Goal: Communication & Community: Answer question/provide support

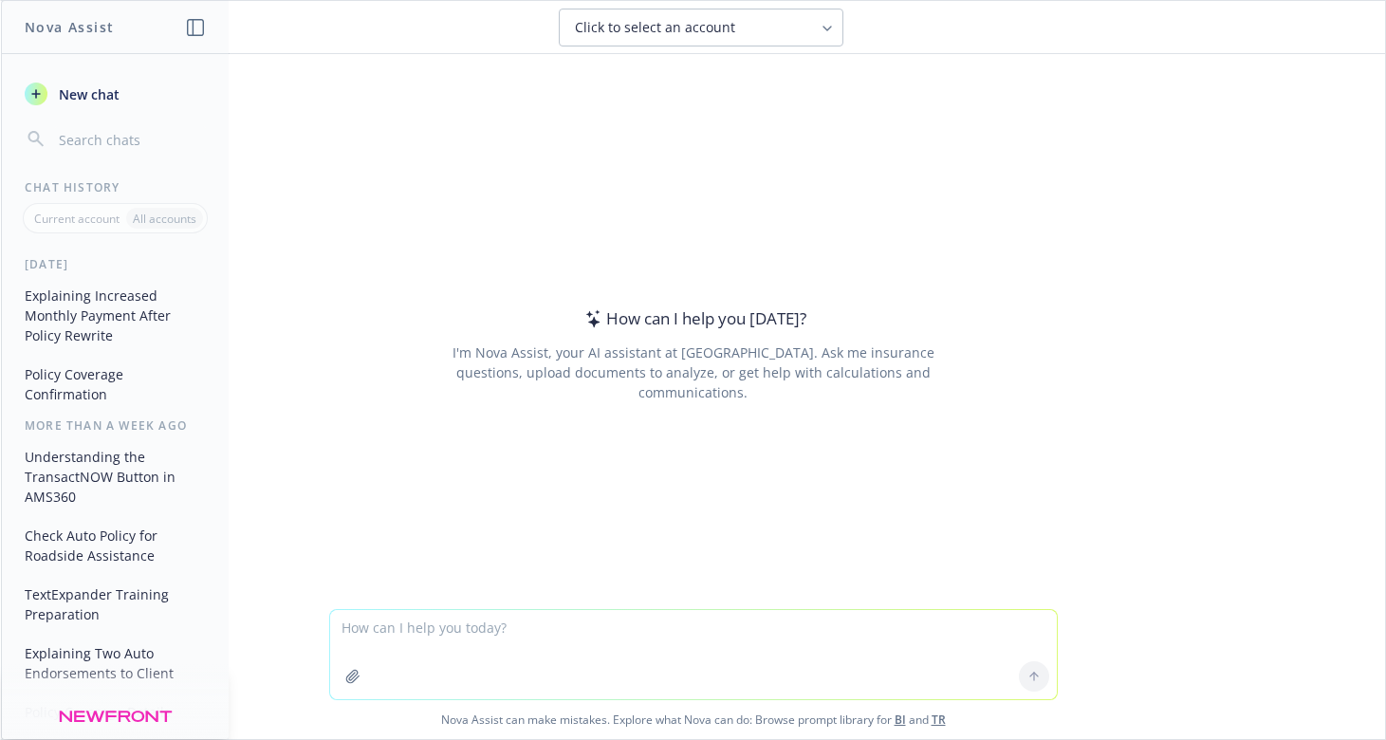
click at [86, 383] on button "Policy Coverage Confirmation" at bounding box center [115, 384] width 196 height 51
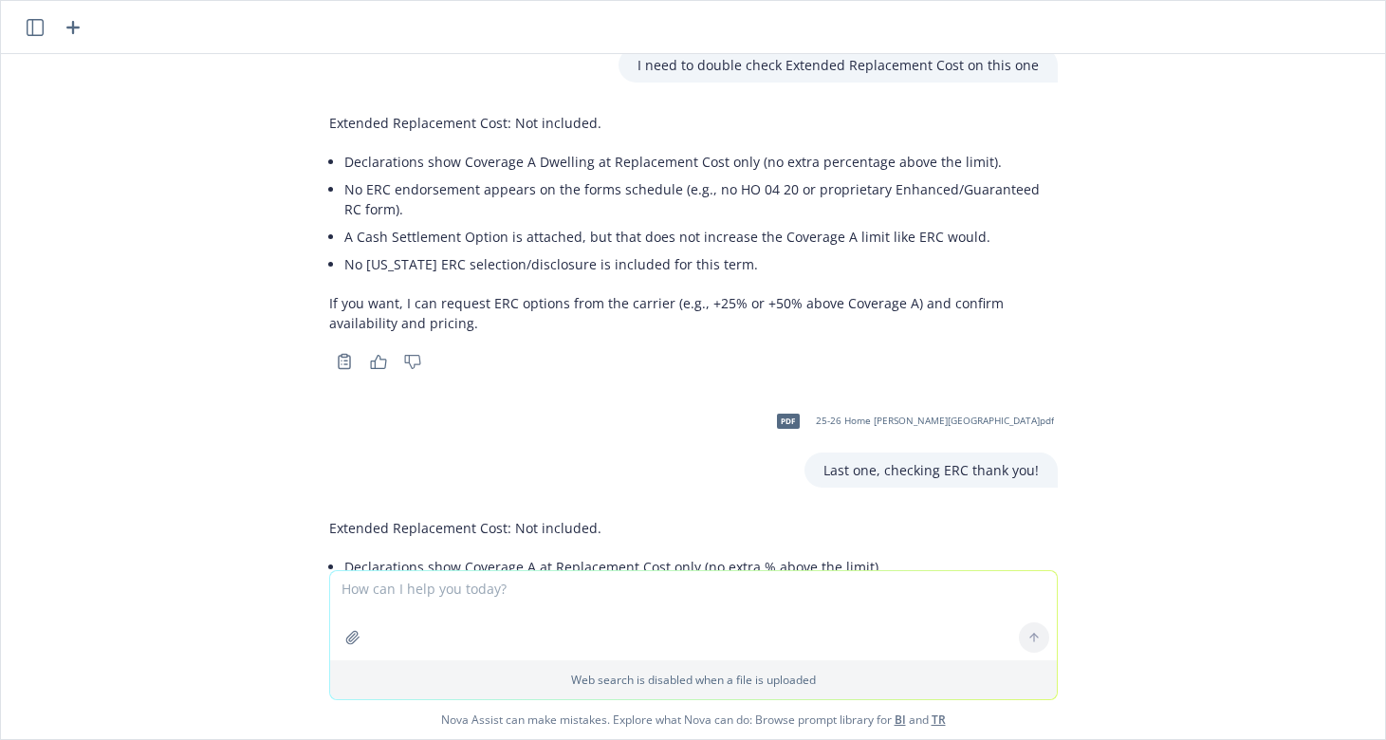
scroll to position [14639, 0]
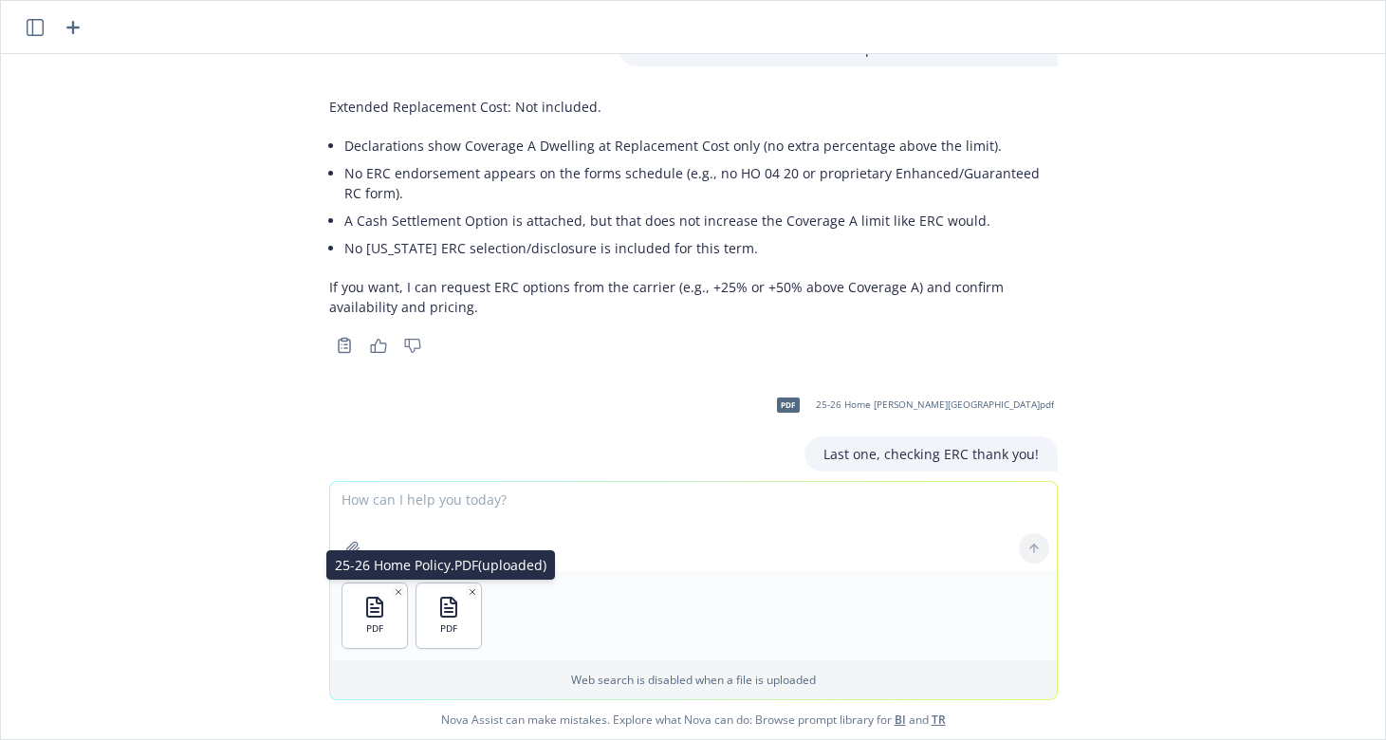
click at [468, 596] on icon "button" at bounding box center [472, 591] width 9 height 9
click at [394, 592] on icon "button" at bounding box center [398, 591] width 9 height 9
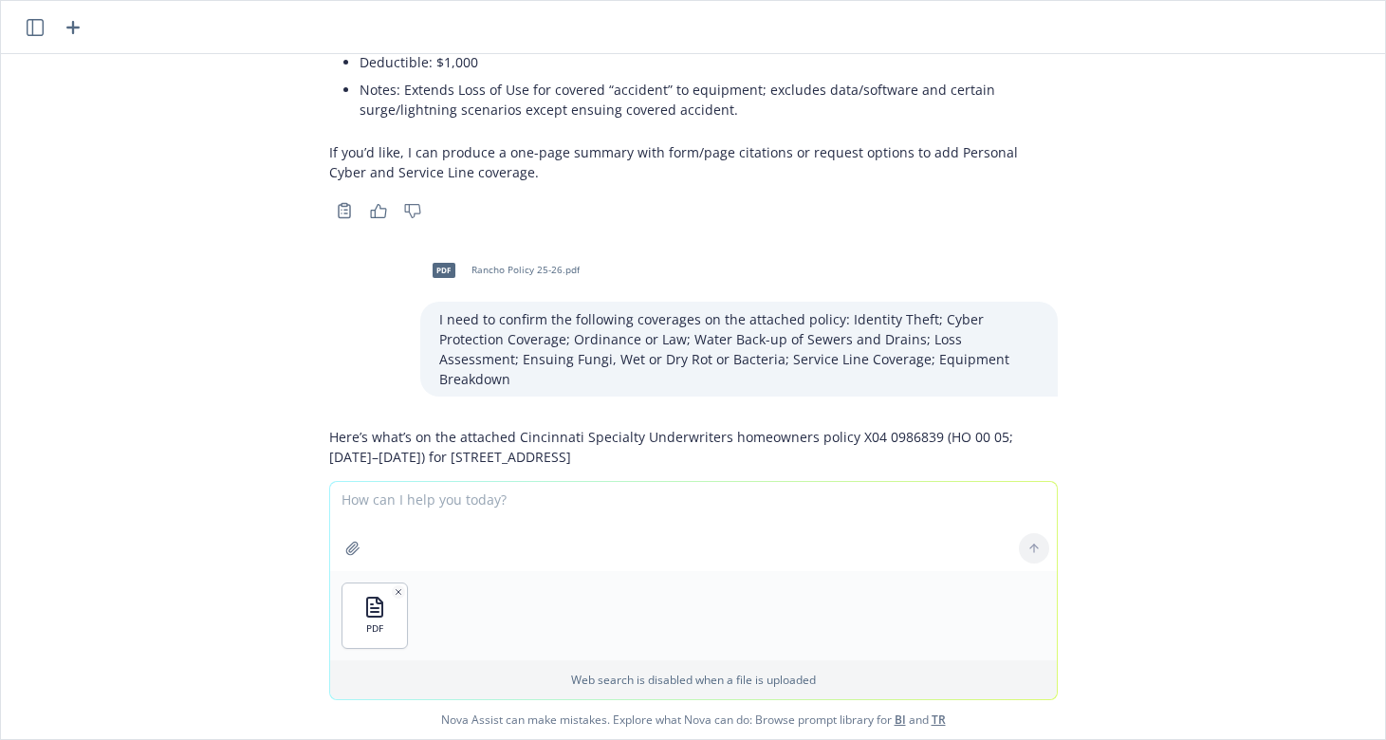
scroll to position [12362, 0]
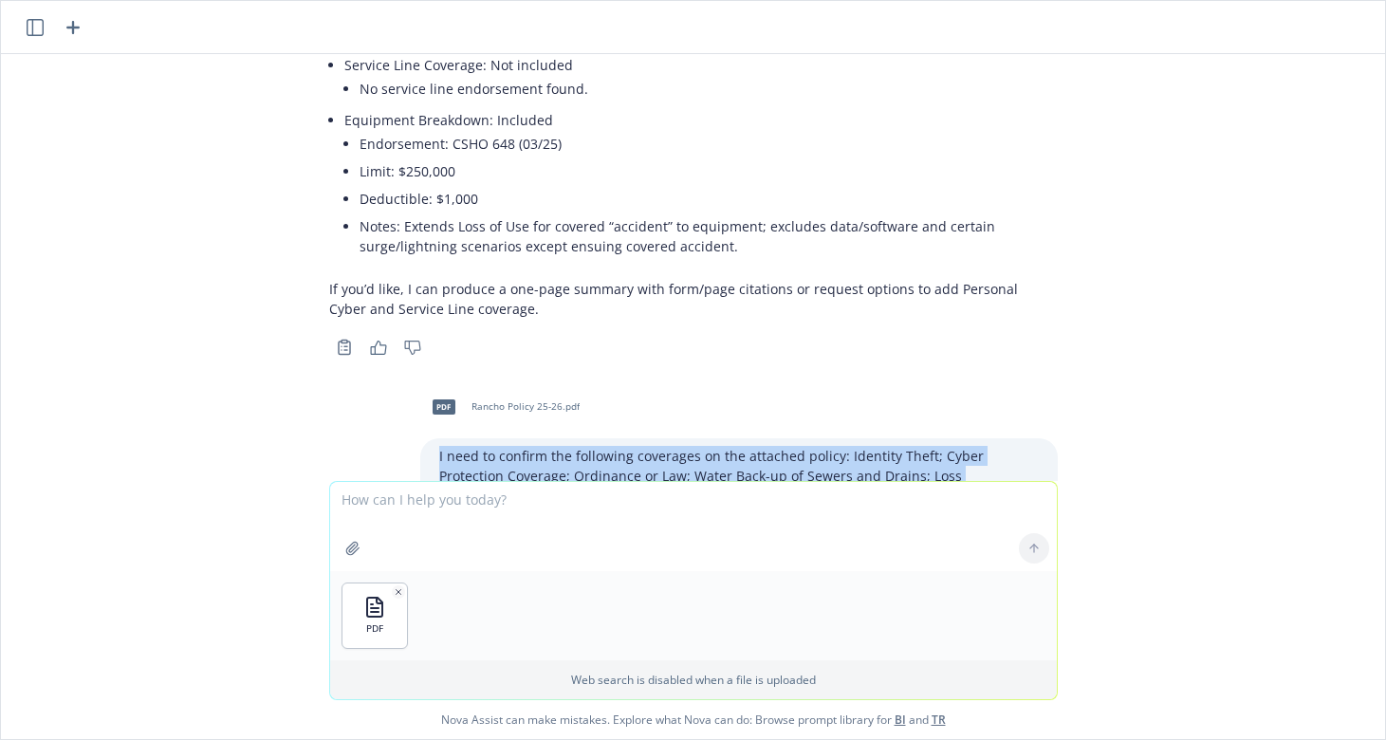
drag, startPoint x: 966, startPoint y: 335, endPoint x: 407, endPoint y: 281, distance: 561.4
click at [420, 438] on div "I need to confirm the following coverages on the attached policy: Identity Thef…" at bounding box center [739, 485] width 638 height 95
copy p "I need to confirm the following coverages on the attached policy: Identity Thef…"
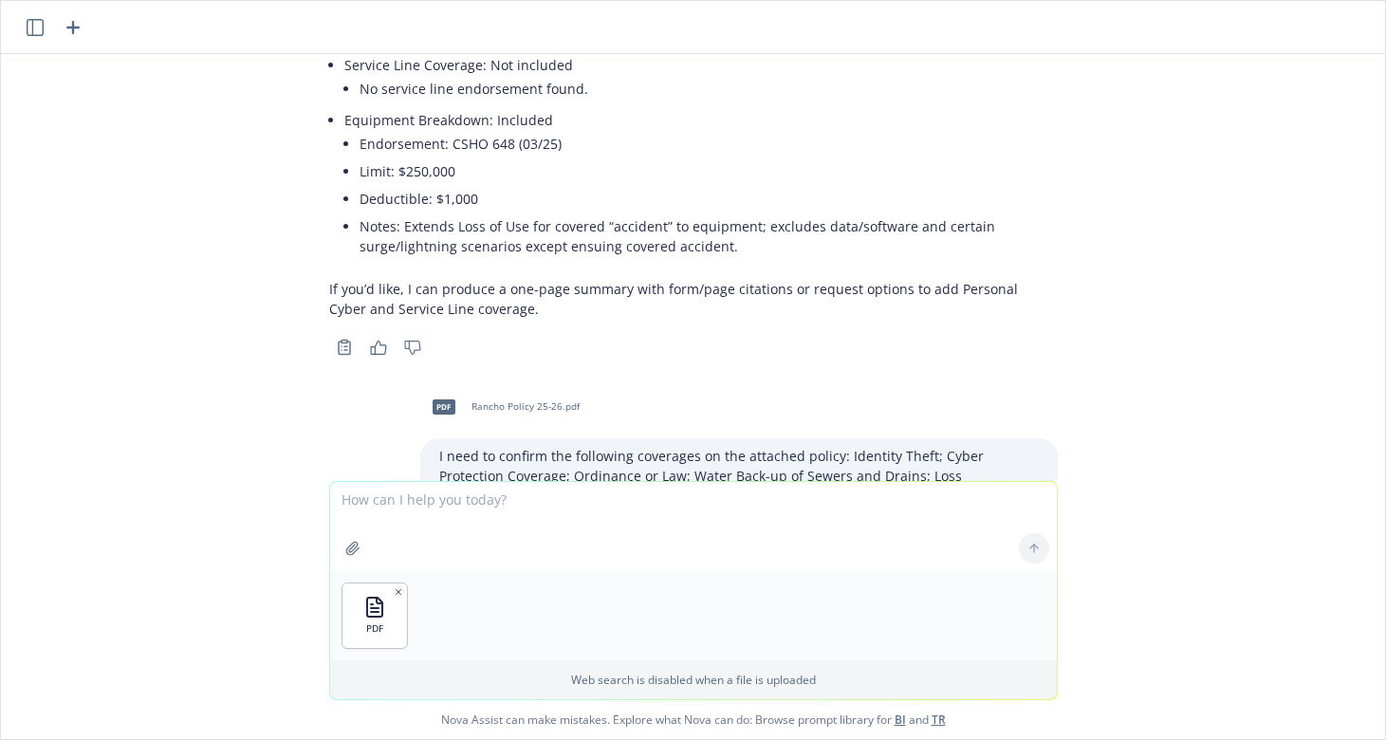
click at [577, 507] on textarea at bounding box center [693, 526] width 727 height 89
paste textarea "I need to confirm the following coverages on the attached policy: Identity Thef…"
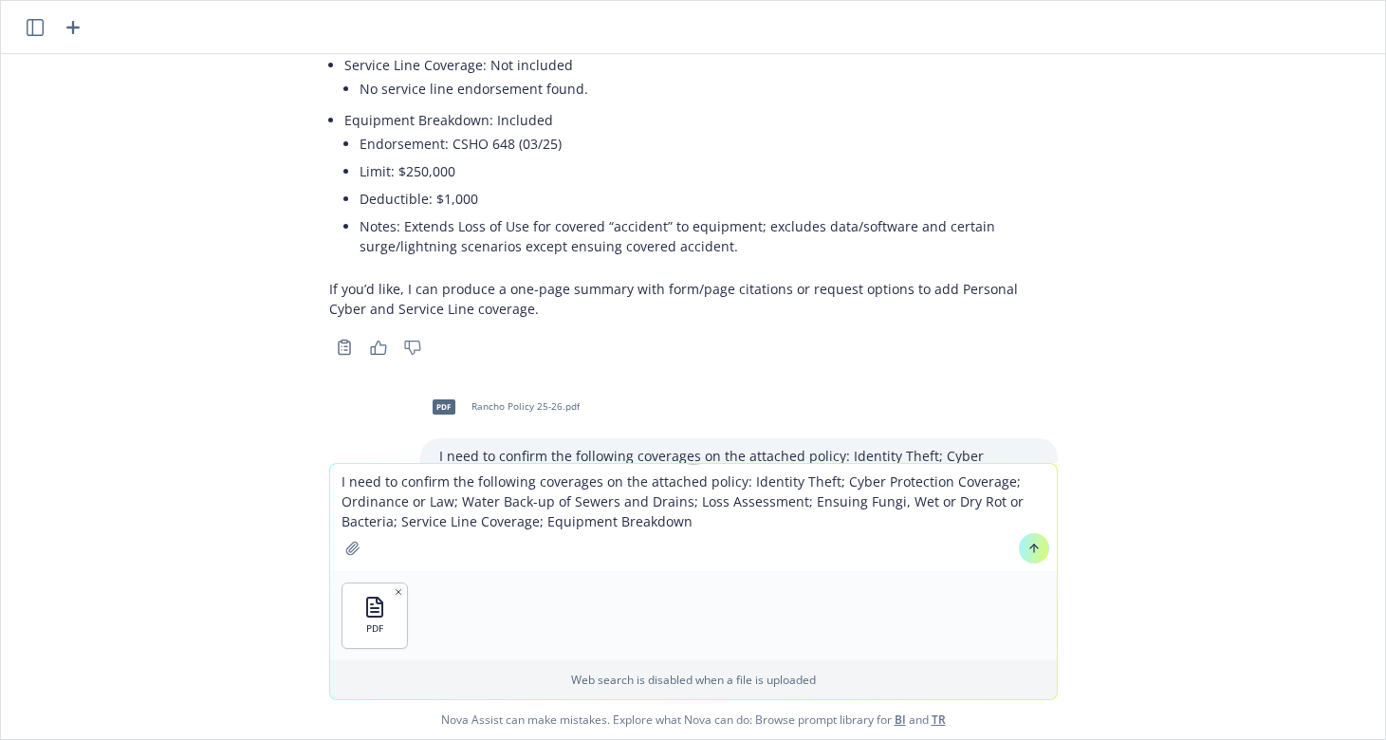
drag, startPoint x: 685, startPoint y: 499, endPoint x: 798, endPoint y: 496, distance: 112.9
click at [798, 496] on textarea "I need to confirm the following coverages on the attached policy: Identity Thef…" at bounding box center [693, 517] width 727 height 107
drag, startPoint x: 946, startPoint y: 501, endPoint x: 394, endPoint y: 513, distance: 552.3
click at [394, 513] on textarea "I need to confirm the following coverages on the attached policy: Identity Thef…" at bounding box center [693, 517] width 727 height 107
type textarea "I need to confirm the following coverages on the attached policy: Identity Thef…"
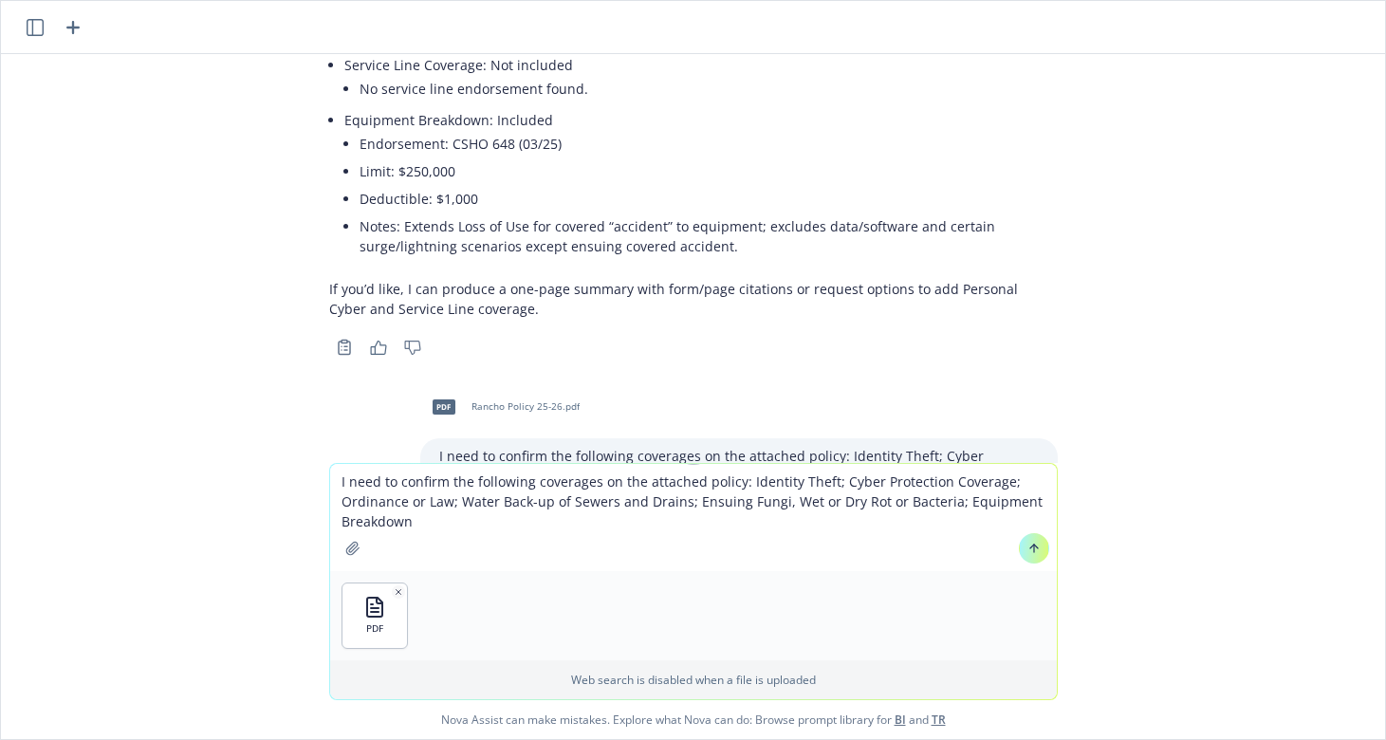
click at [767, 519] on textarea "I need to confirm the following coverages on the attached policy: Identity Thef…" at bounding box center [693, 517] width 727 height 107
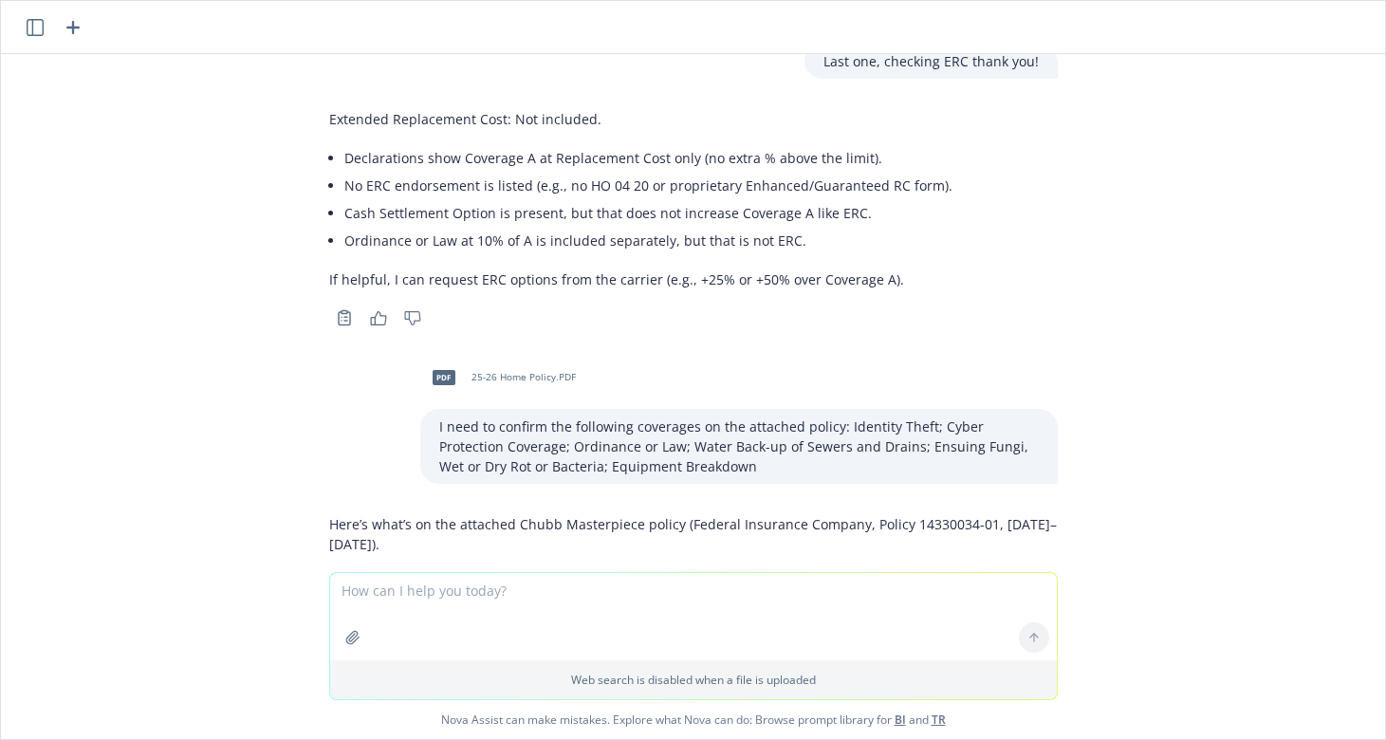
scroll to position [14958, 0]
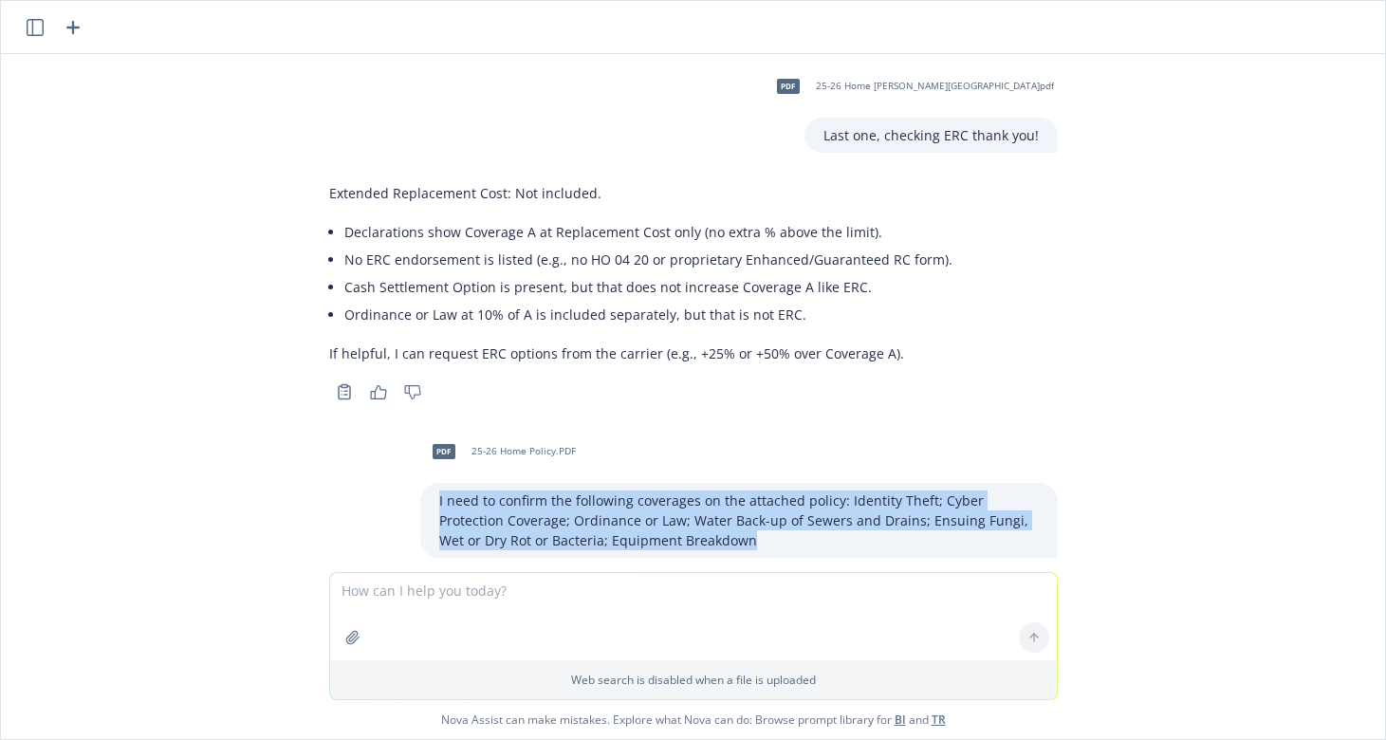
drag, startPoint x: 662, startPoint y: 348, endPoint x: 422, endPoint y: 293, distance: 246.3
click at [422, 483] on div "I need to confirm the following coverages on the attached policy: Identity Thef…" at bounding box center [739, 520] width 638 height 75
copy p "I need to confirm the following coverages on the attached policy: Identity Thef…"
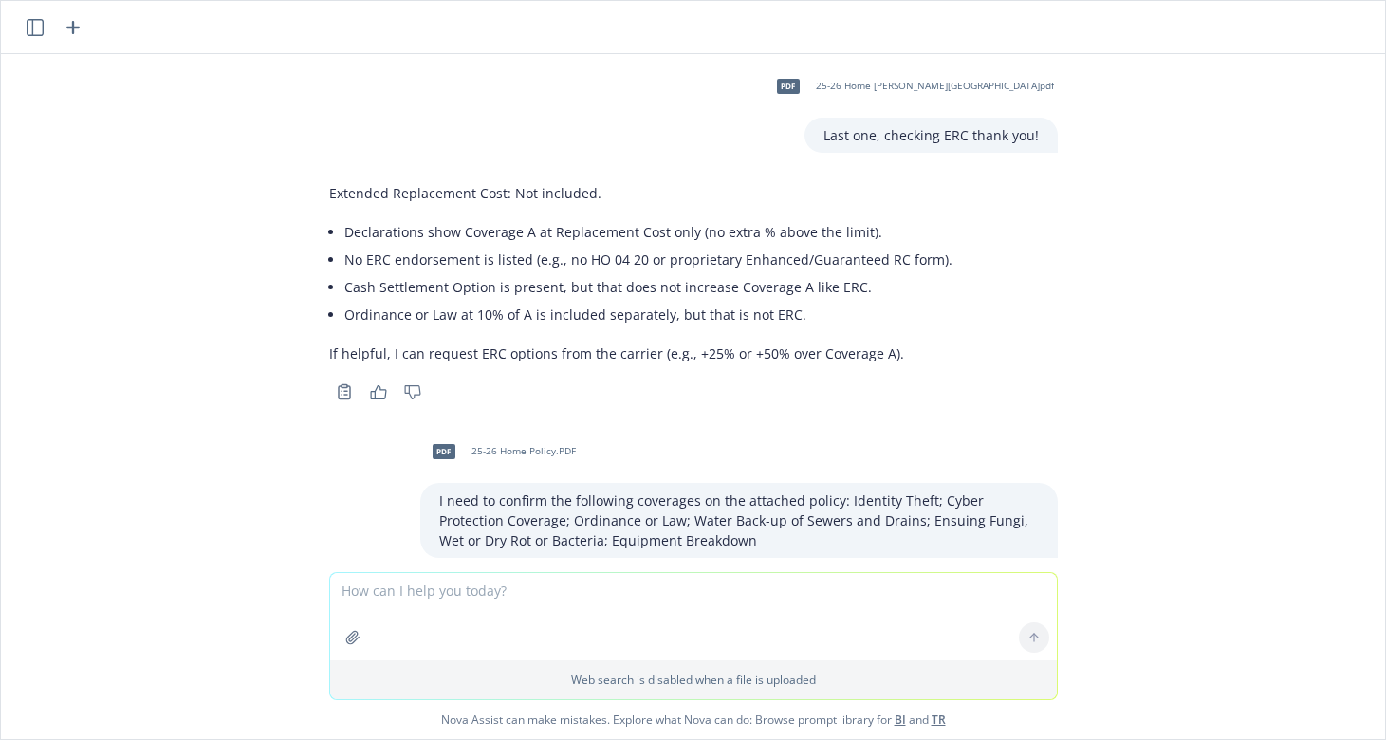
click at [453, 605] on textarea at bounding box center [693, 616] width 727 height 87
paste textarea "I need to confirm the following coverages on the attached policy: Identity Thef…"
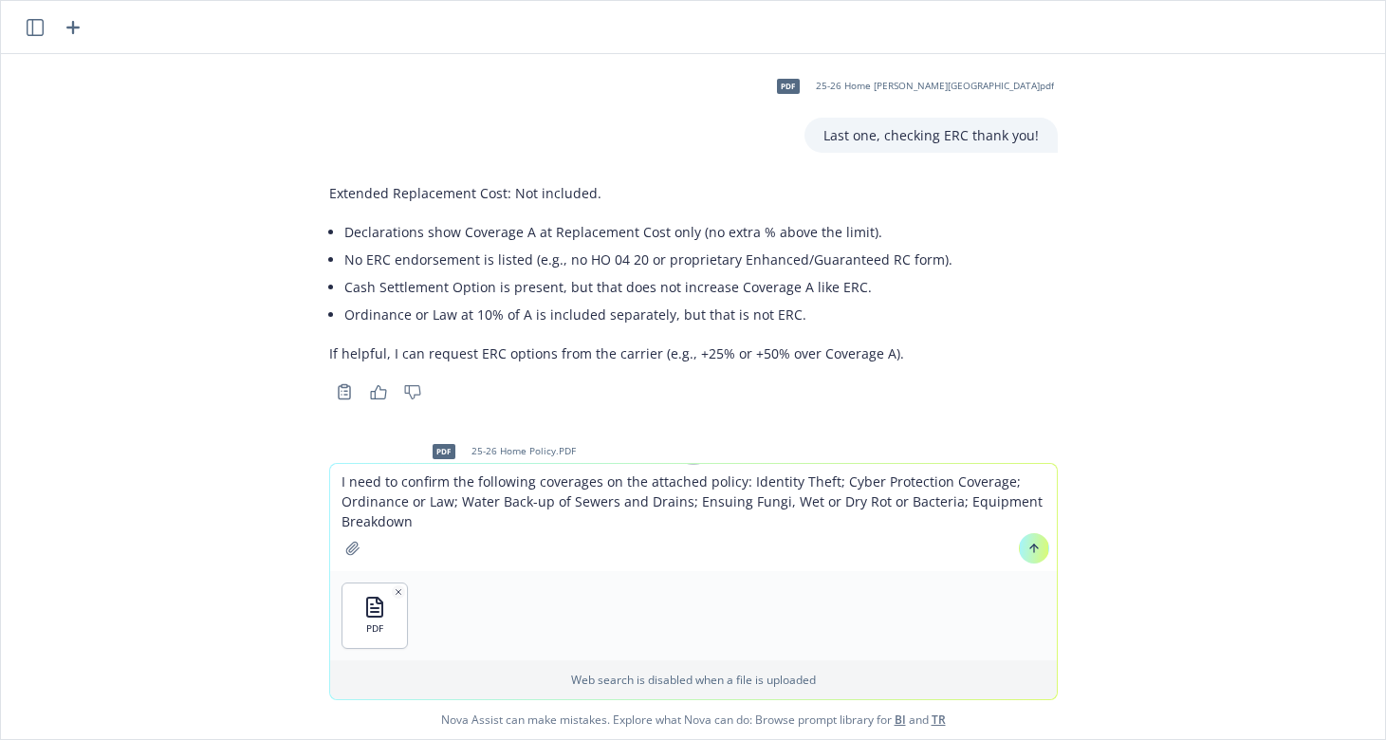
click at [582, 504] on textarea "I need to confirm the following coverages on the attached policy: Identity Thef…" at bounding box center [693, 517] width 727 height 107
click at [733, 483] on textarea "I need to confirm the following coverages on the attached policy: Identity Thef…" at bounding box center [693, 517] width 727 height 107
click at [934, 482] on textarea "I need to confirm the following coverages on the attached policy: Loss Assessme…" at bounding box center [693, 517] width 727 height 107
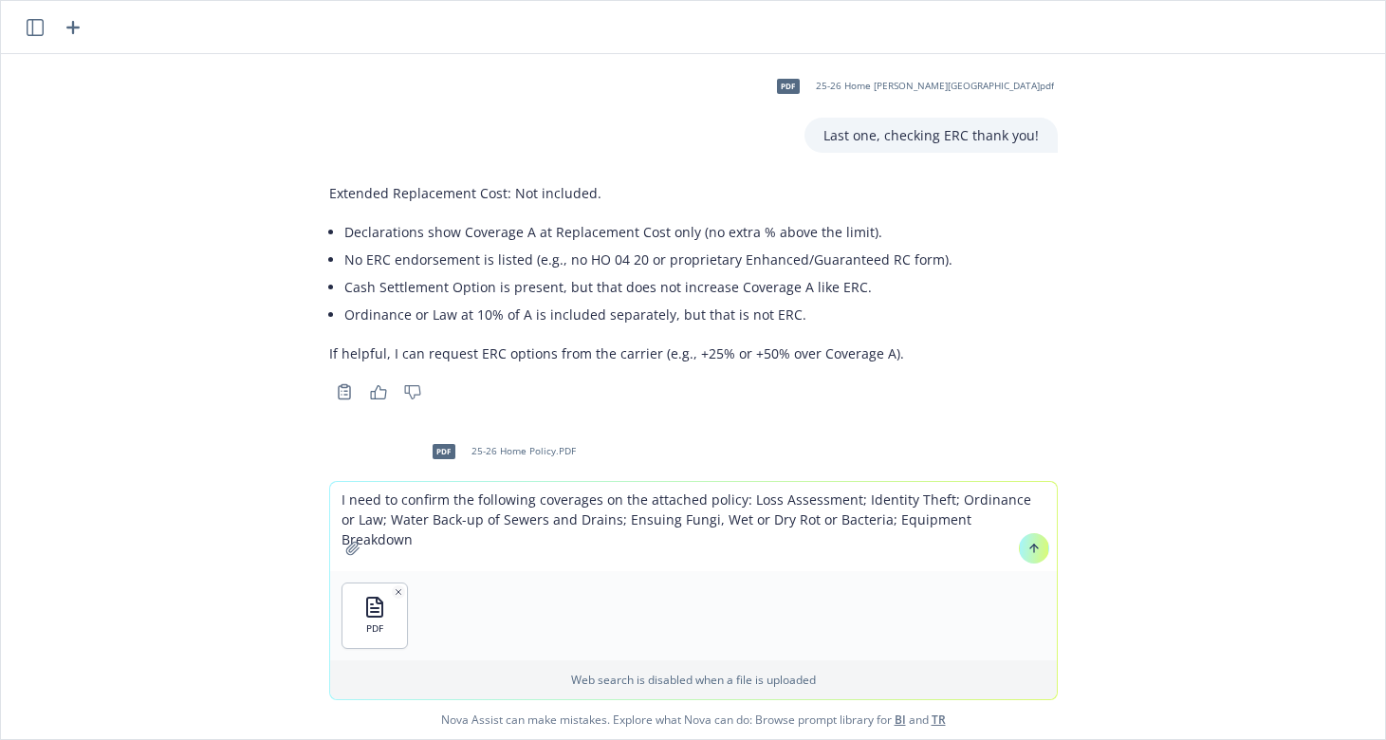
drag, startPoint x: 856, startPoint y: 515, endPoint x: 976, endPoint y: 606, distance: 151.0
click at [976, 606] on div "I need to confirm the following coverages on the attached policy: Loss Assessme…" at bounding box center [693, 590] width 727 height 217
drag, startPoint x: 874, startPoint y: 516, endPoint x: 921, endPoint y: 526, distance: 48.4
click at [921, 526] on textarea "I need to confirm the following coverages on the attached policy: Loss Assessme…" at bounding box center [693, 526] width 727 height 89
type textarea "I need to confirm the following coverages on the attached policy: Loss Assessme…"
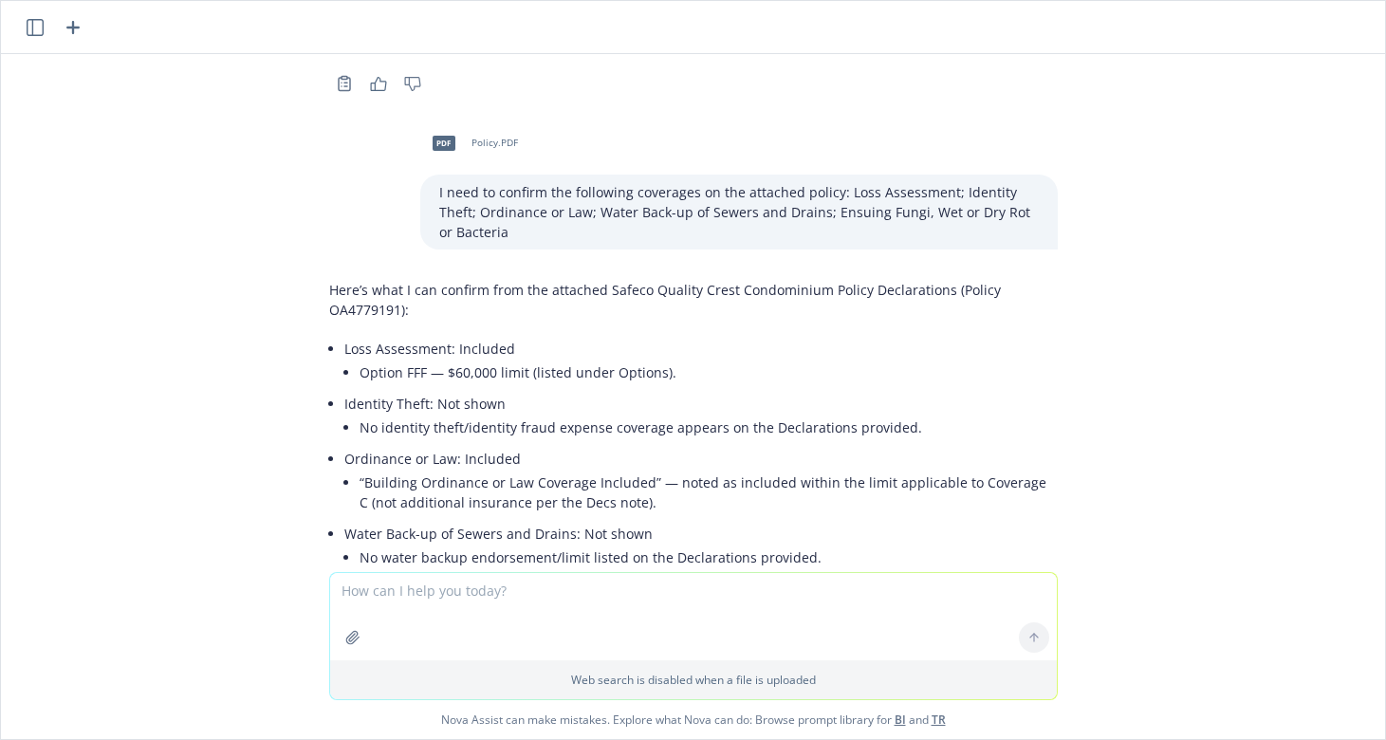
scroll to position [16157, 0]
